Goal: Answer question/provide support: Share knowledge or assist other users

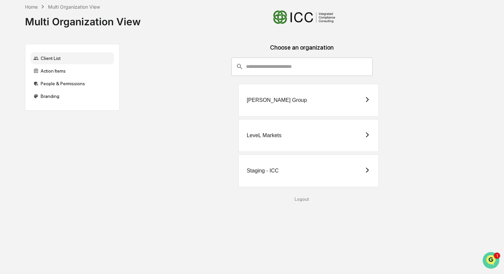
click at [490, 259] on img "Open customer support" at bounding box center [491, 260] width 17 height 13
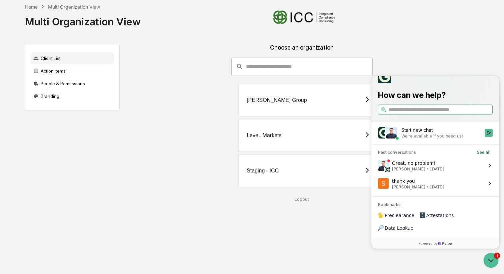
click at [443, 134] on div "Start new chat" at bounding box center [440, 130] width 79 height 7
click at [485, 137] on button "Start new chat We're available if you need us!" at bounding box center [489, 133] width 8 height 8
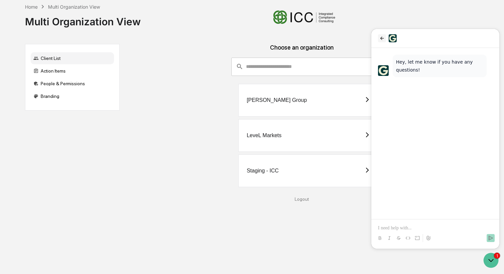
click at [381, 38] on icon "back" at bounding box center [382, 38] width 4 height 3
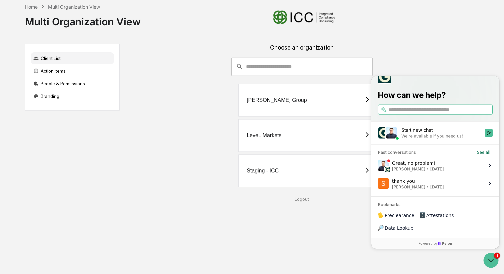
click at [427, 172] on div "Great, no problem! [PERSON_NAME] • [DATE]" at bounding box center [418, 165] width 52 height 13
click at [378, 166] on button "View issue" at bounding box center [378, 166] width 0 height 0
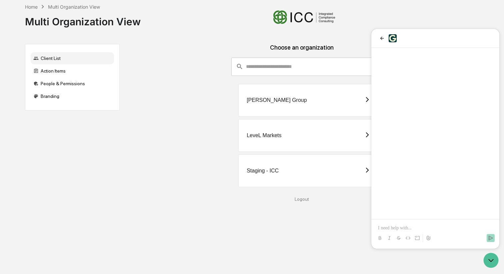
scroll to position [13, 0]
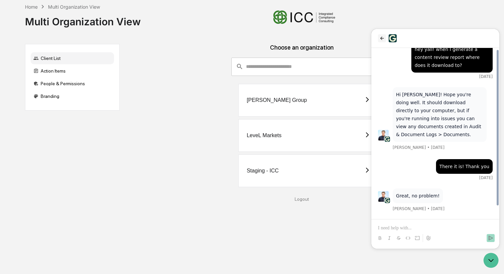
click at [382, 38] on icon "back" at bounding box center [381, 38] width 5 height 5
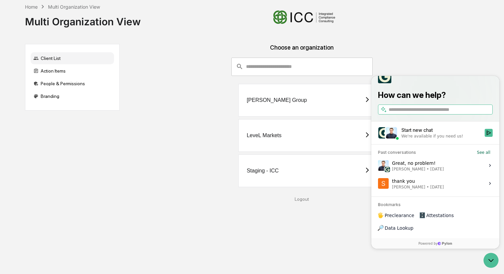
click at [306, 240] on div "Home Multi Organization View Multi Organization View Client List Action Items P…" at bounding box center [252, 137] width 474 height 274
click at [492, 259] on icon "Open customer support" at bounding box center [491, 260] width 17 height 17
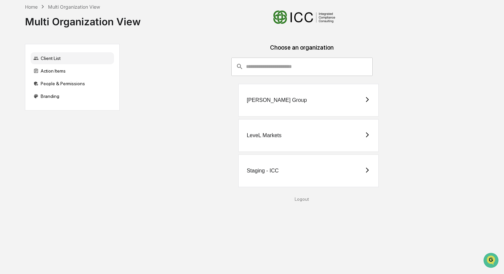
click at [288, 133] on div "LeveL Markets" at bounding box center [308, 135] width 140 height 33
click at [264, 173] on div "Staging - ICC" at bounding box center [263, 171] width 32 height 6
